Goal: Browse casually

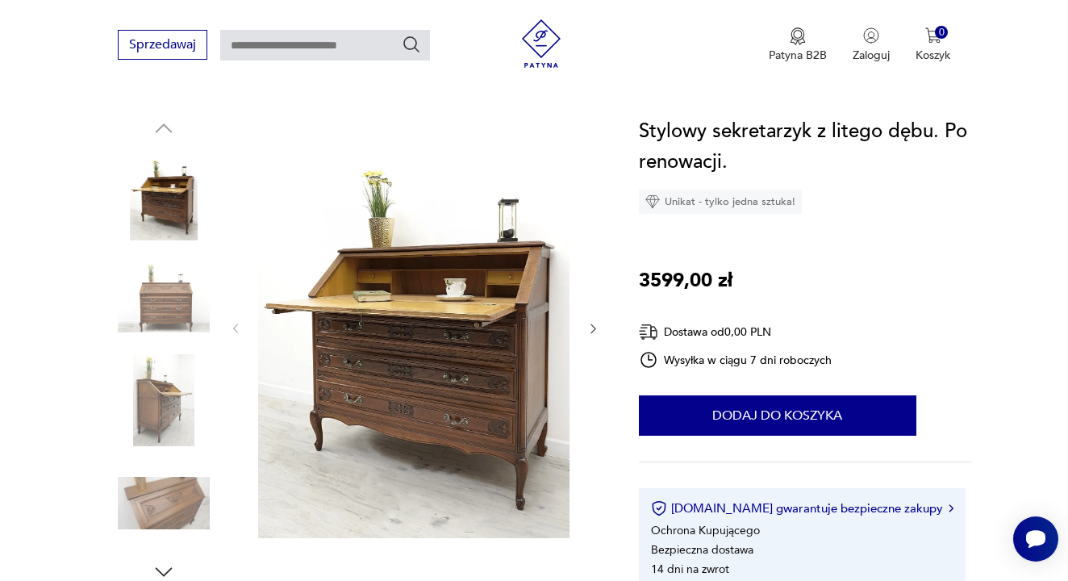
scroll to position [156, 0]
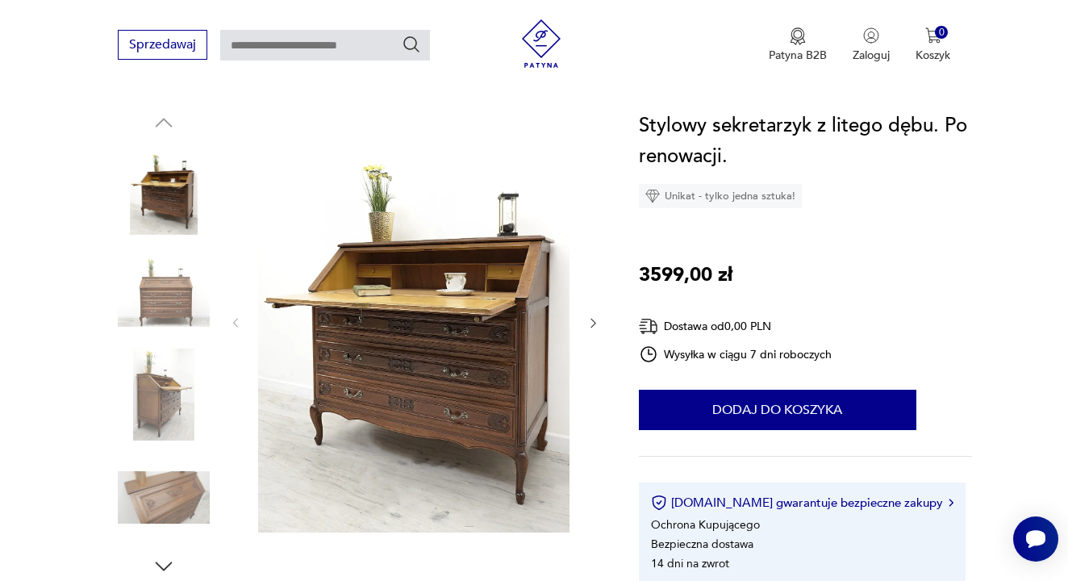
click at [590, 324] on icon "button" at bounding box center [594, 323] width 14 height 14
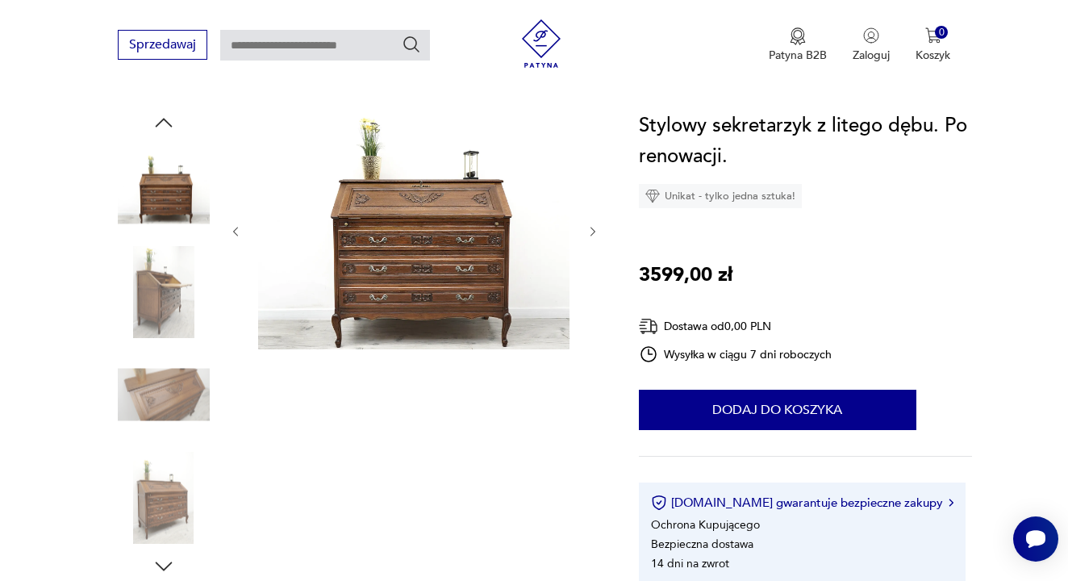
click at [592, 229] on icon "button" at bounding box center [593, 232] width 5 height 10
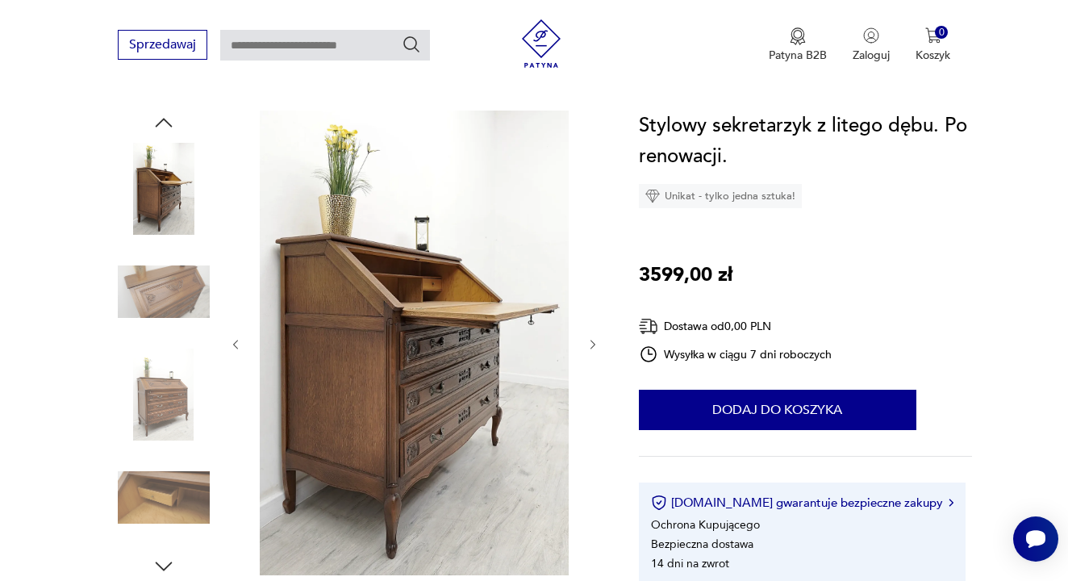
click at [592, 229] on div at bounding box center [414, 345] width 371 height 468
click at [595, 345] on icon "button" at bounding box center [594, 345] width 14 height 14
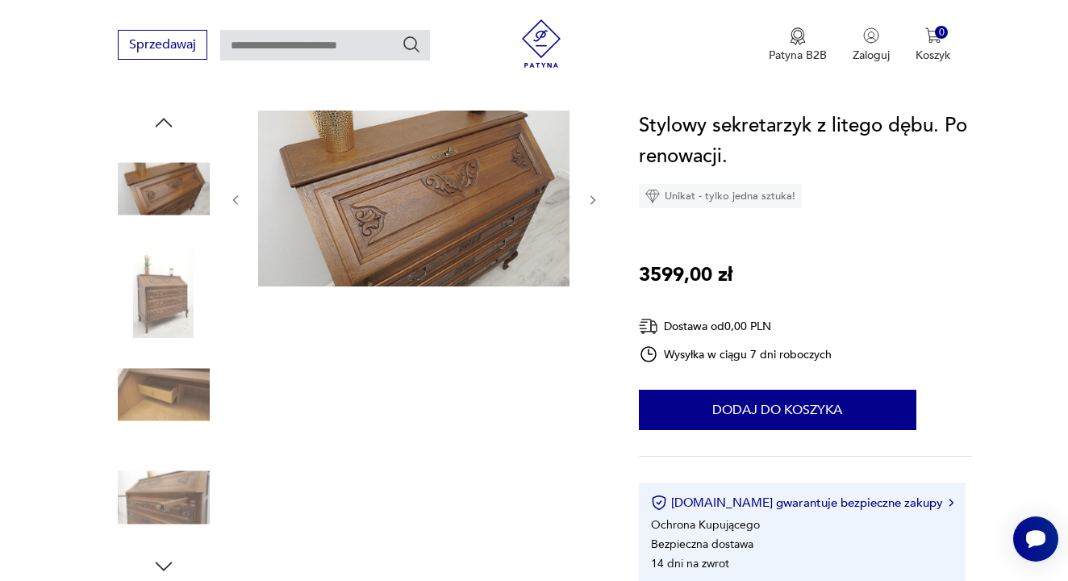
click at [589, 203] on icon "button" at bounding box center [594, 201] width 14 height 14
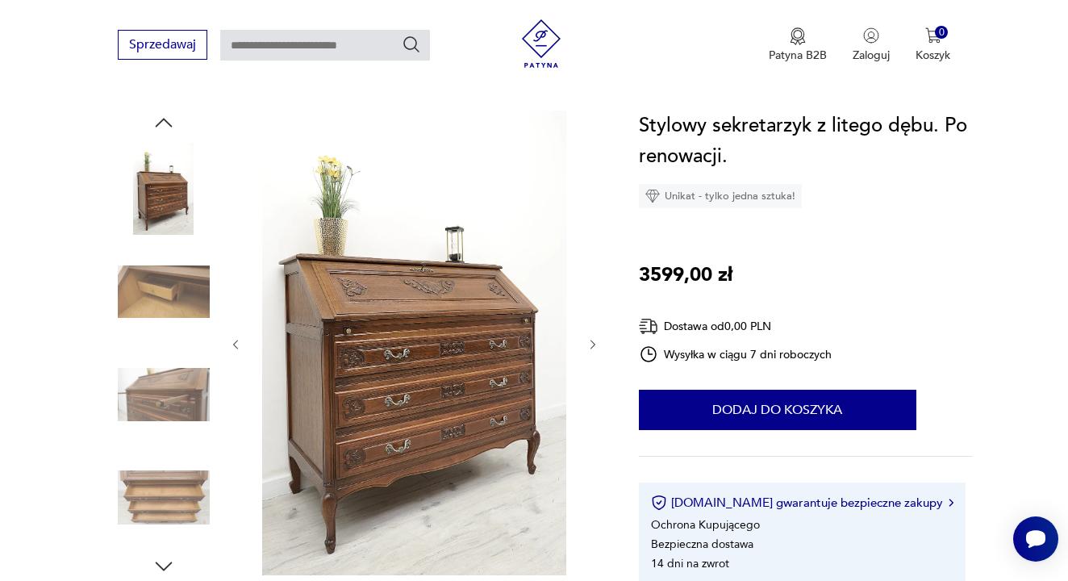
click at [594, 342] on icon "button" at bounding box center [594, 345] width 14 height 14
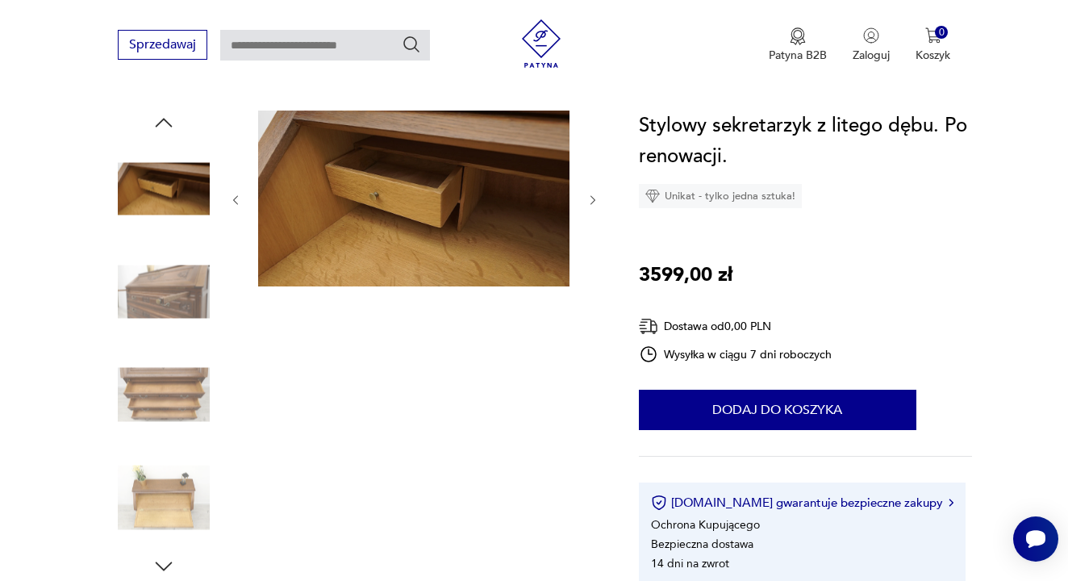
click at [594, 198] on icon "button" at bounding box center [594, 201] width 14 height 14
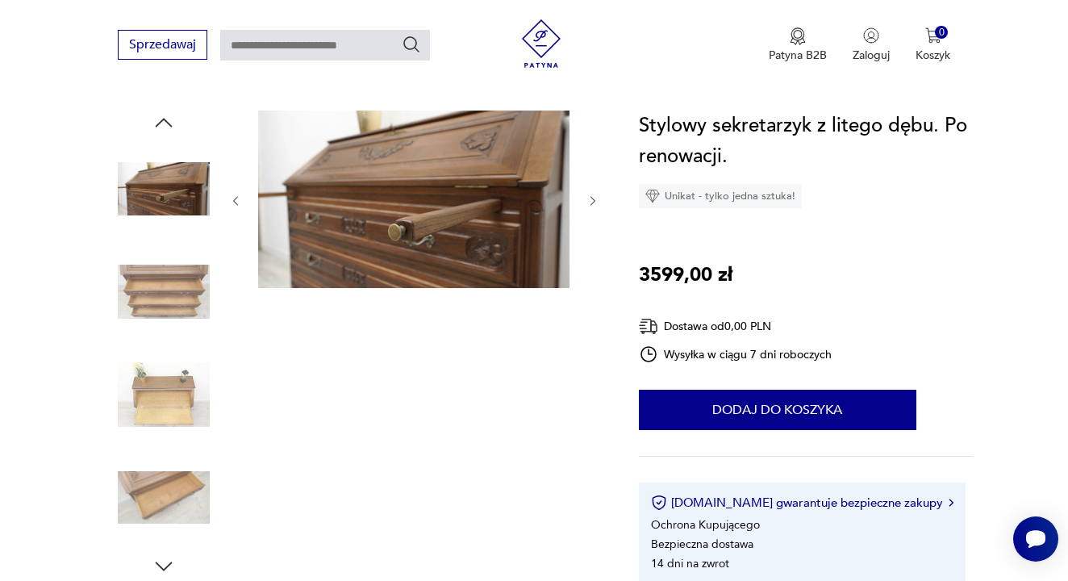
click at [594, 198] on icon "button" at bounding box center [594, 201] width 14 height 14
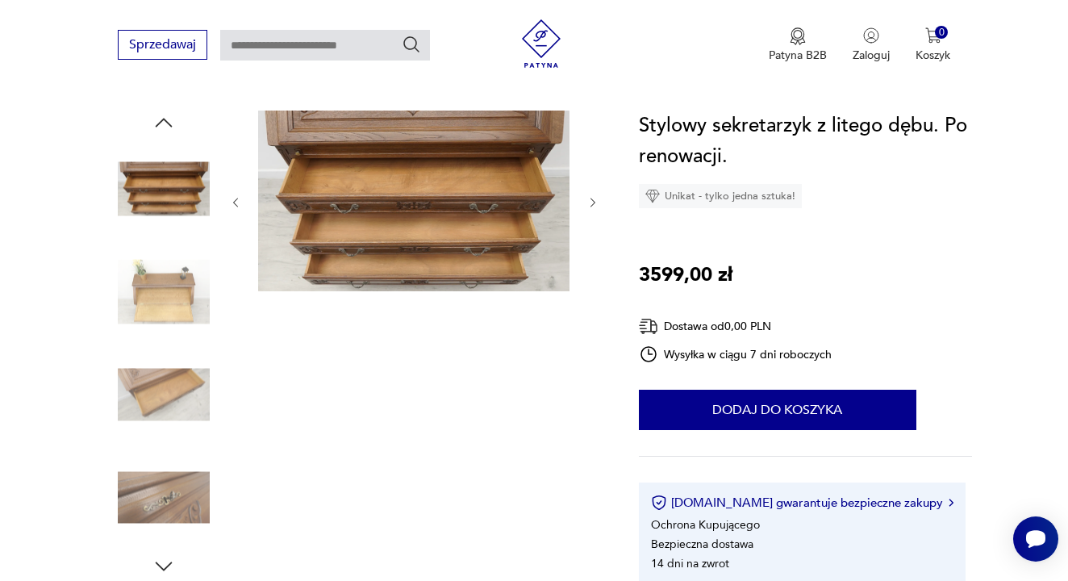
click at [594, 198] on icon "button" at bounding box center [594, 203] width 14 height 14
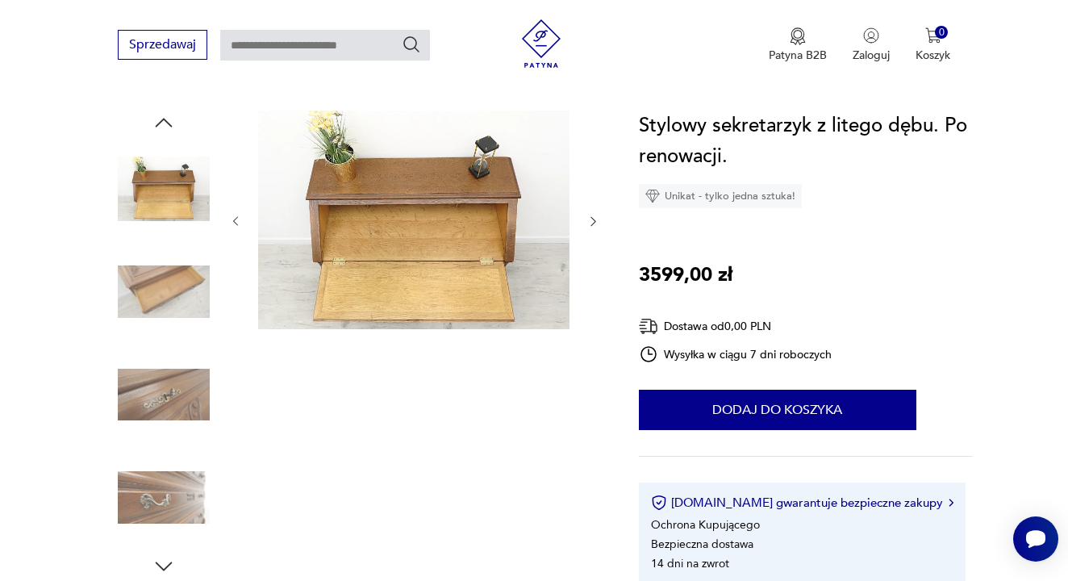
click at [594, 198] on div at bounding box center [414, 222] width 371 height 222
click at [590, 219] on icon "button" at bounding box center [594, 222] width 14 height 14
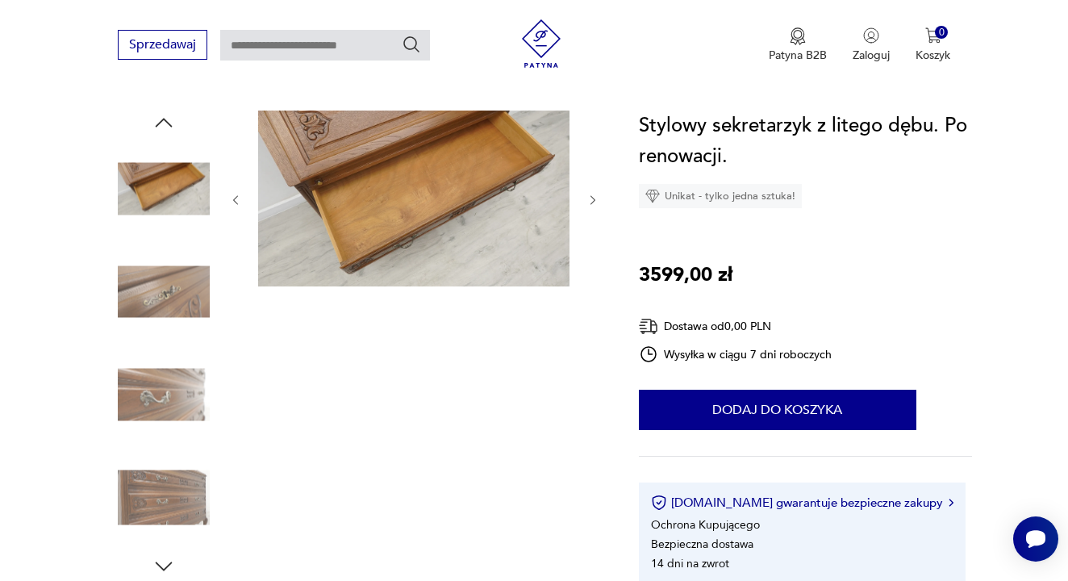
click at [592, 199] on icon "button" at bounding box center [594, 201] width 14 height 14
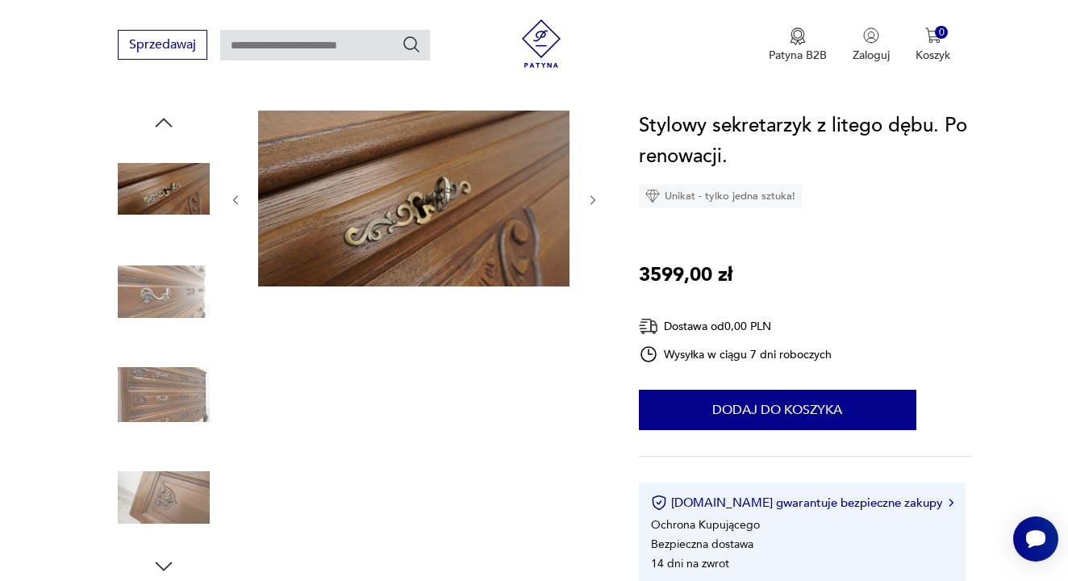
click at [594, 199] on icon "button" at bounding box center [593, 200] width 5 height 10
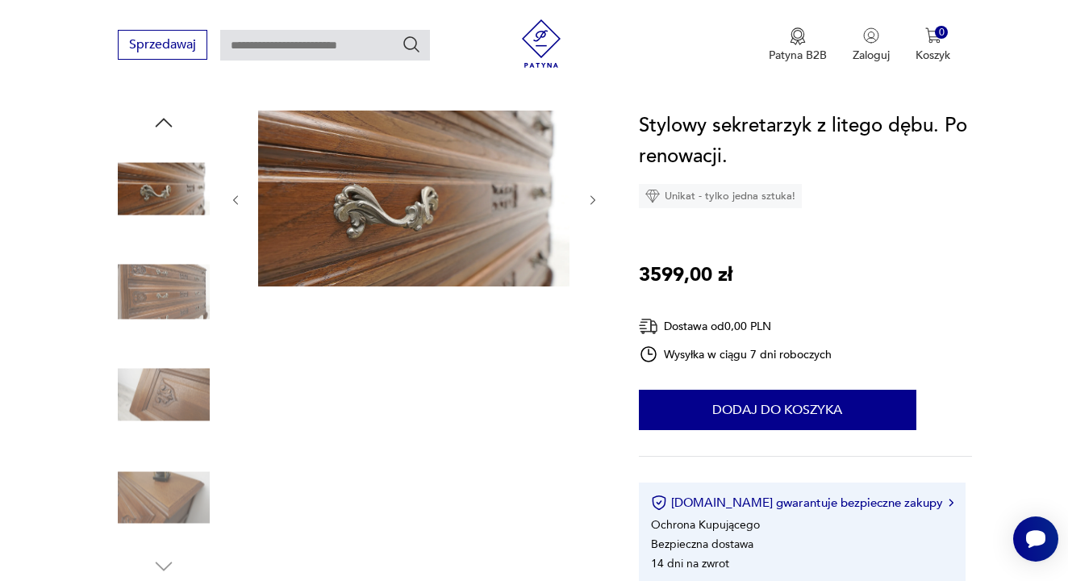
click at [594, 199] on icon "button" at bounding box center [593, 200] width 5 height 10
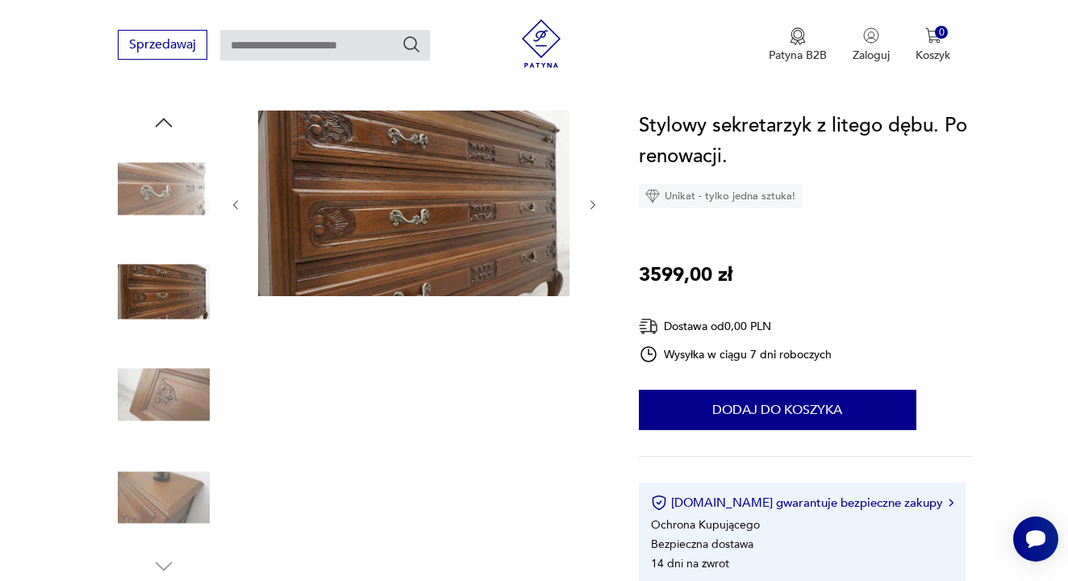
click at [594, 199] on icon "button" at bounding box center [594, 205] width 14 height 14
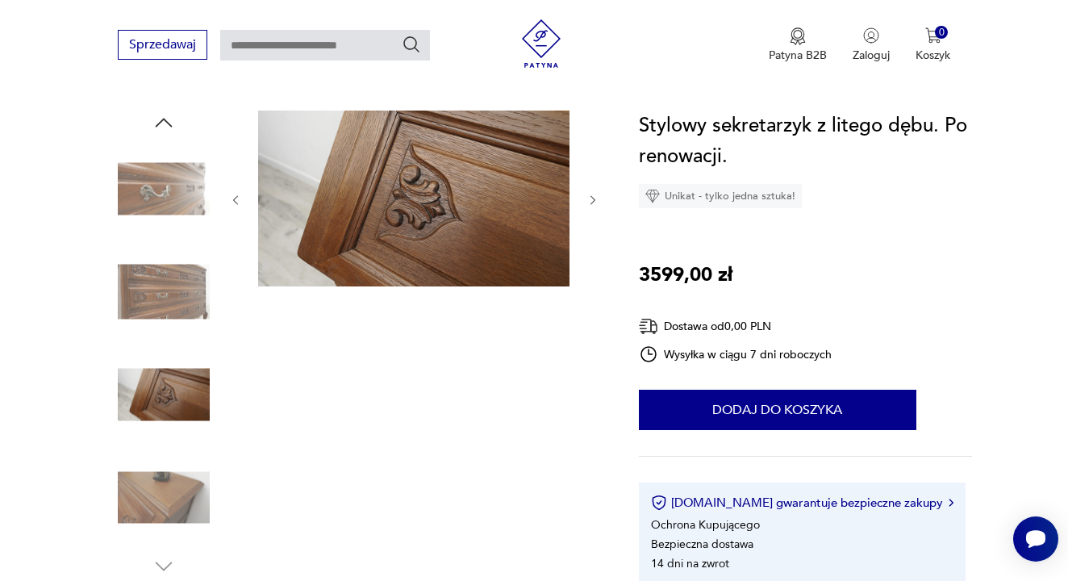
click at [594, 199] on icon "button" at bounding box center [593, 200] width 5 height 10
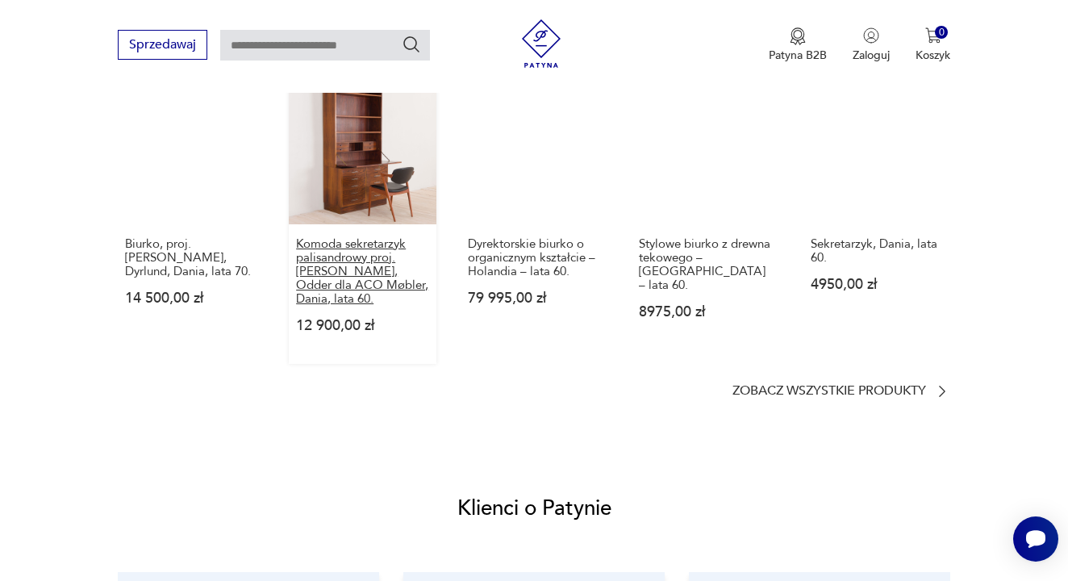
scroll to position [1102, 0]
